Goal: Browse casually

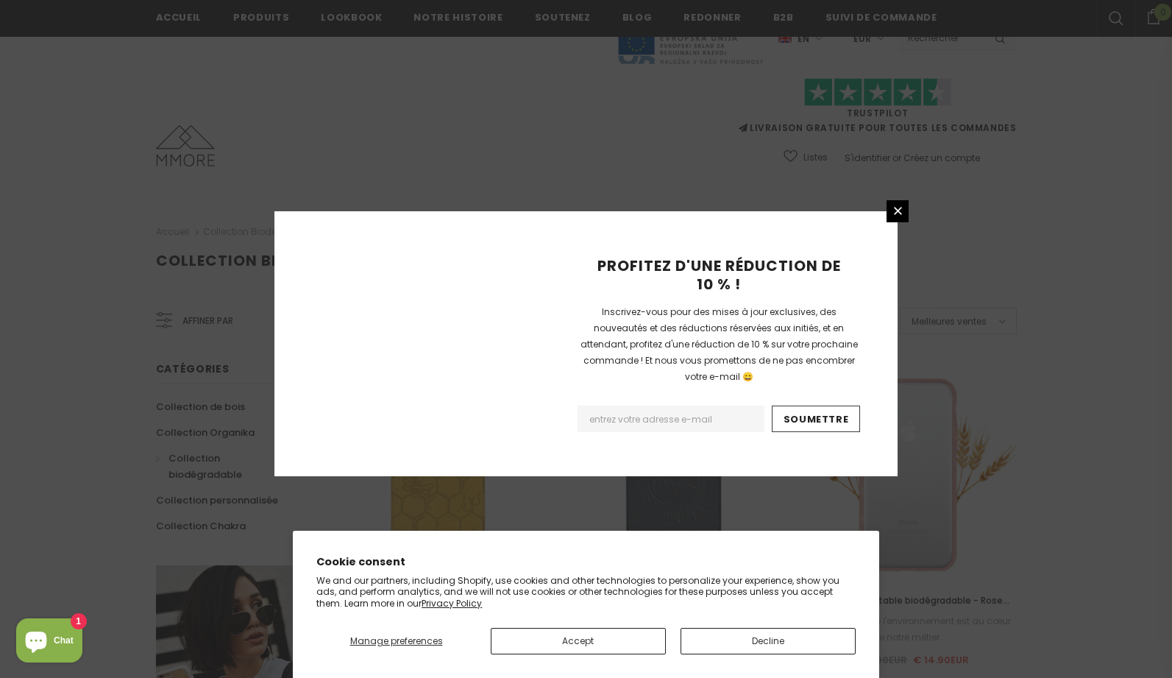
scroll to position [945, 0]
